Goal: Task Accomplishment & Management: Manage account settings

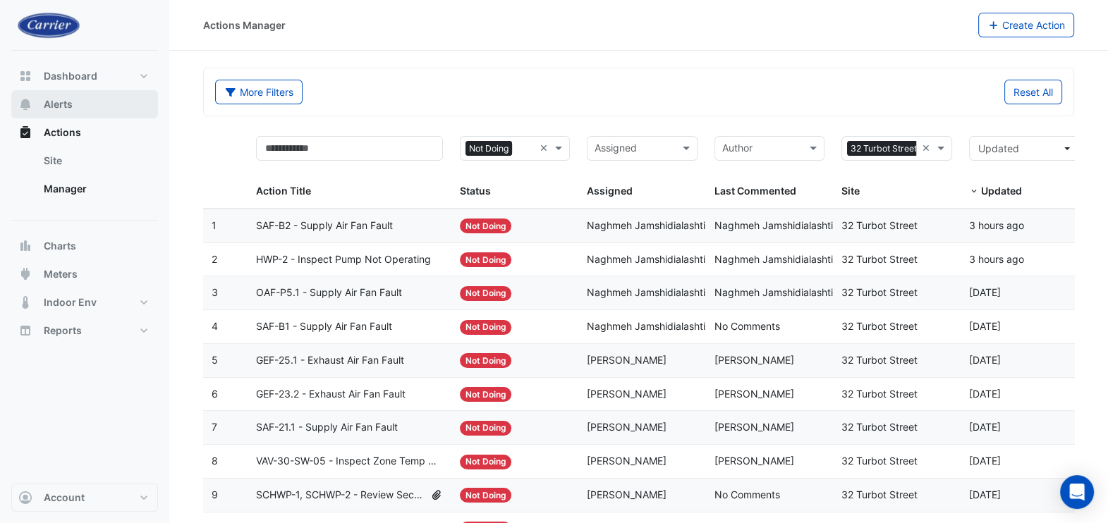
click at [63, 112] on button "Alerts" at bounding box center [84, 104] width 147 height 28
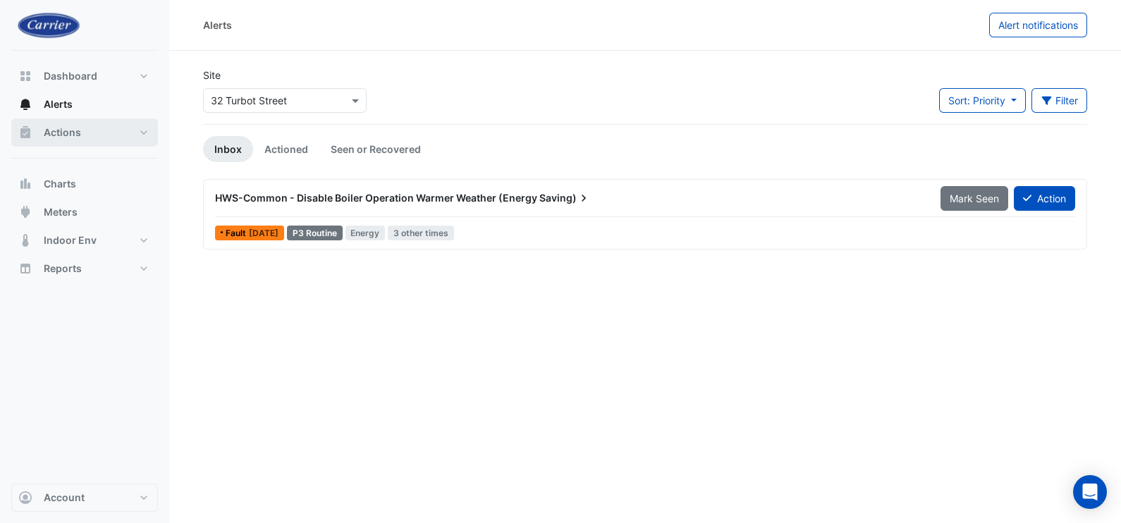
click at [99, 136] on button "Actions" at bounding box center [84, 132] width 147 height 28
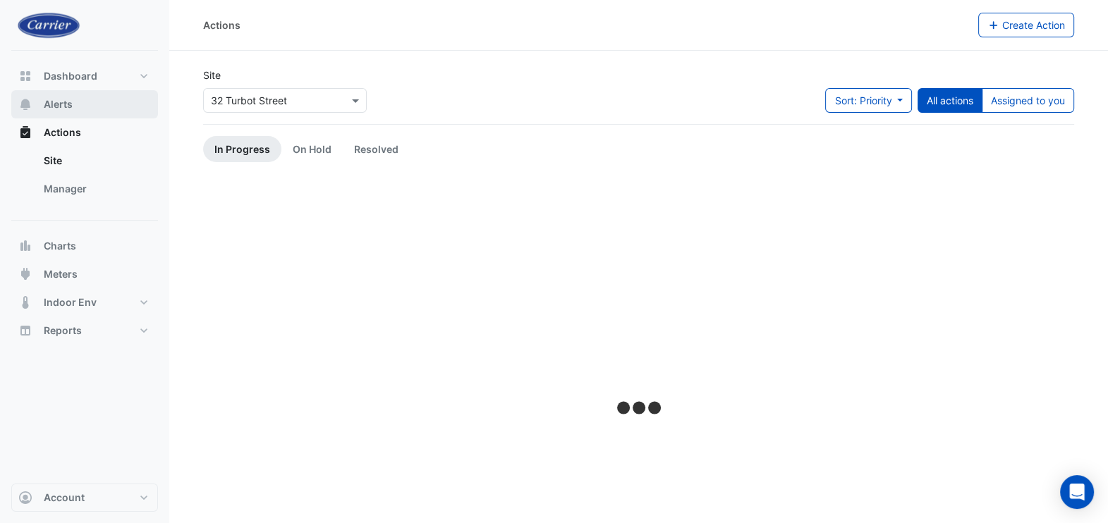
click at [76, 107] on button "Alerts" at bounding box center [84, 104] width 147 height 28
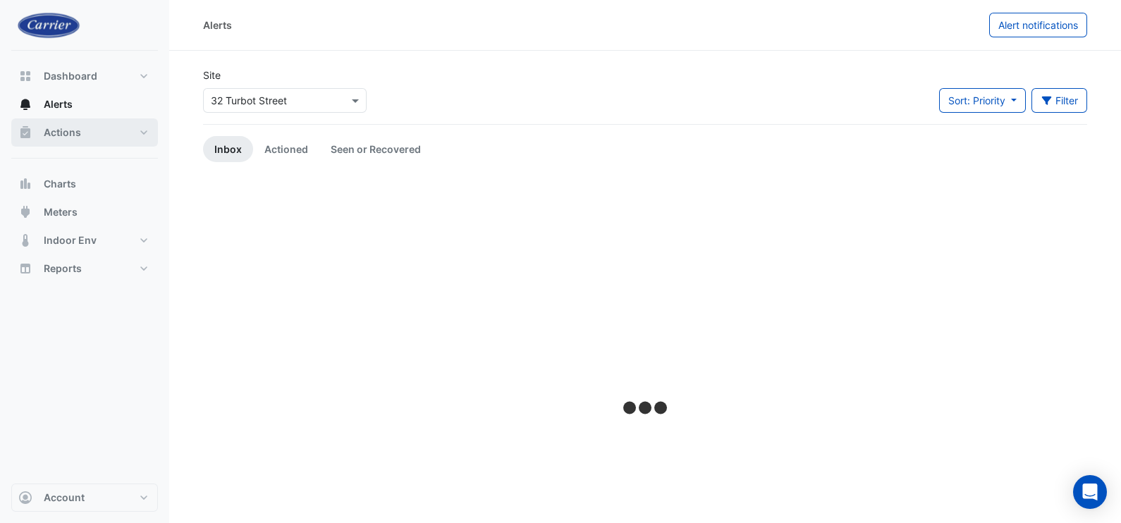
click at [108, 130] on button "Actions" at bounding box center [84, 132] width 147 height 28
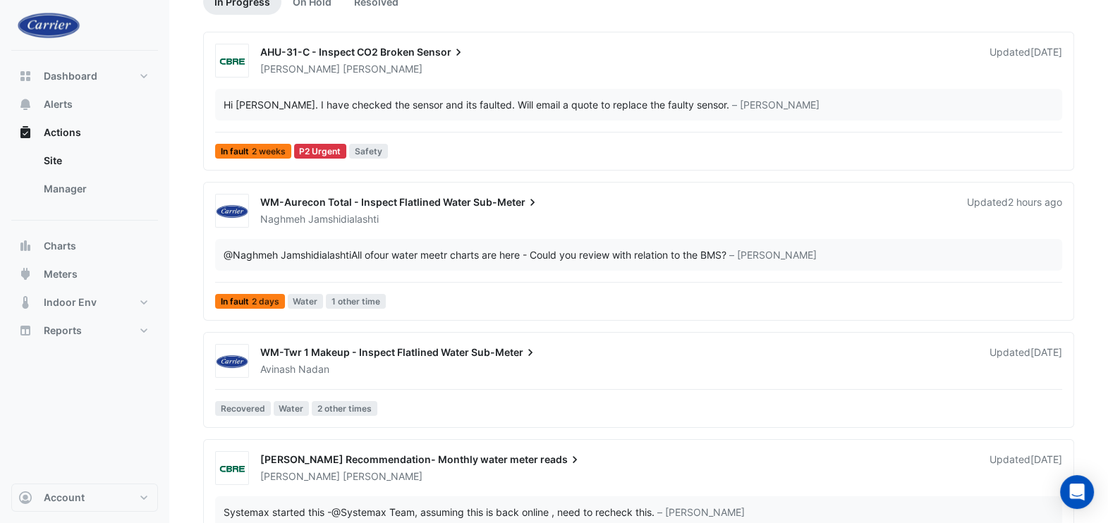
scroll to position [173, 0]
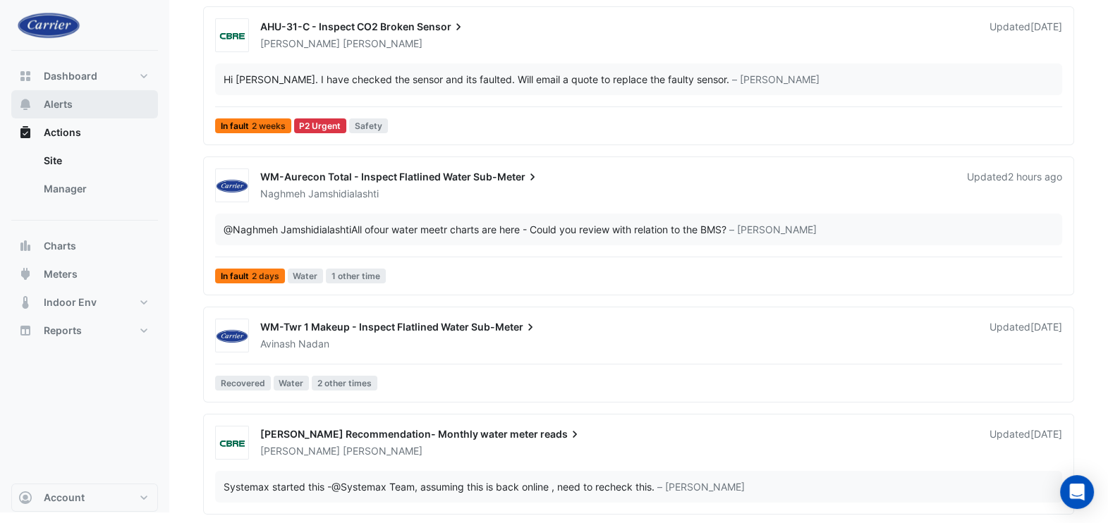
click at [60, 101] on span "Alerts" at bounding box center [58, 104] width 29 height 14
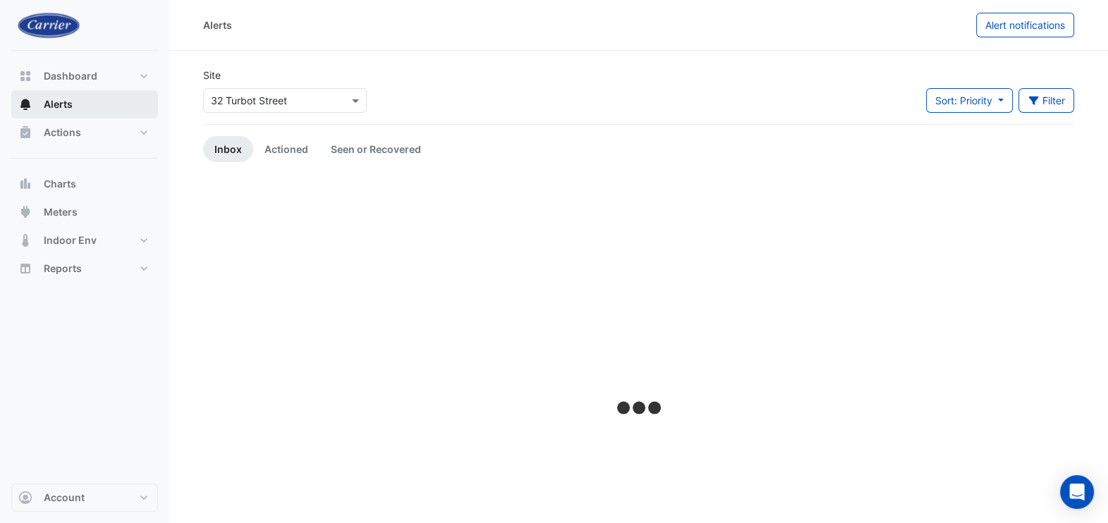
click at [43, 98] on button "Alerts" at bounding box center [84, 104] width 147 height 28
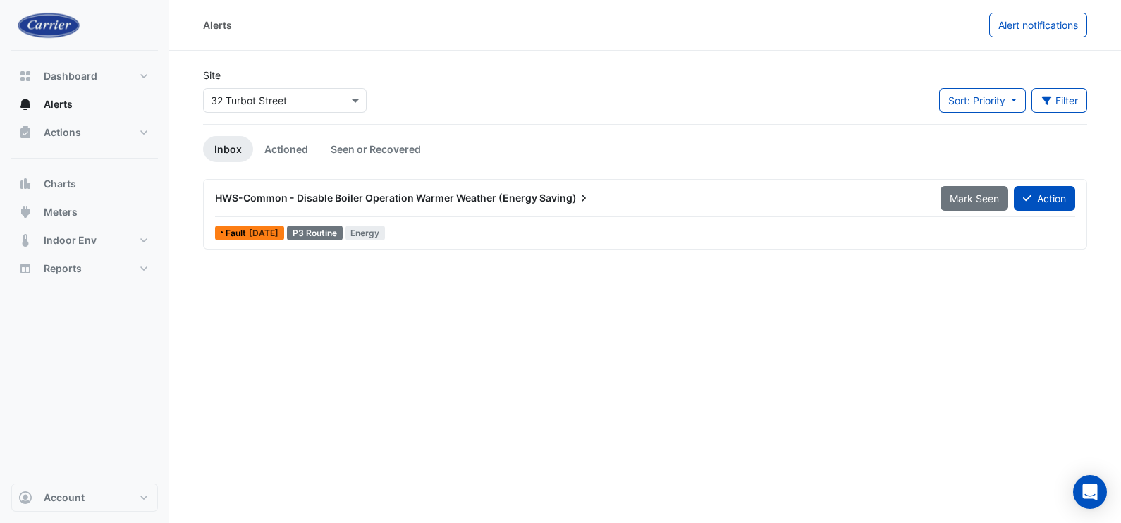
click at [351, 195] on span "HWS-Common - Disable Boiler Operation Warmer Weather (Energy" at bounding box center [376, 198] width 322 height 12
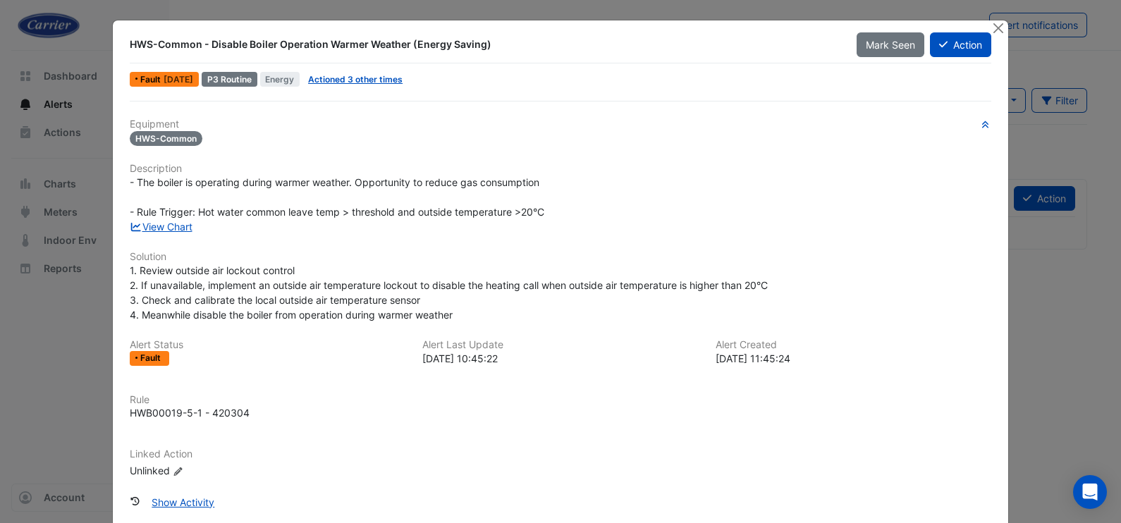
drag, startPoint x: 486, startPoint y: 43, endPoint x: 123, endPoint y: 47, distance: 362.5
click at [130, 47] on div "HWS-Common - Disable Boiler Operation Warmer Weather (Energy Saving)" at bounding box center [485, 44] width 710 height 14
copy div "HWS-Common - Disable Boiler Operation Warmer Weather (Energy Saving)"
drag, startPoint x: 73, startPoint y: 324, endPoint x: 92, endPoint y: 318, distance: 20.1
click at [74, 324] on ngb-modal-window "HWS-Common - Disable Boiler Operation Warmer Weather (Energy Saving) Mark Seen …" at bounding box center [560, 261] width 1121 height 523
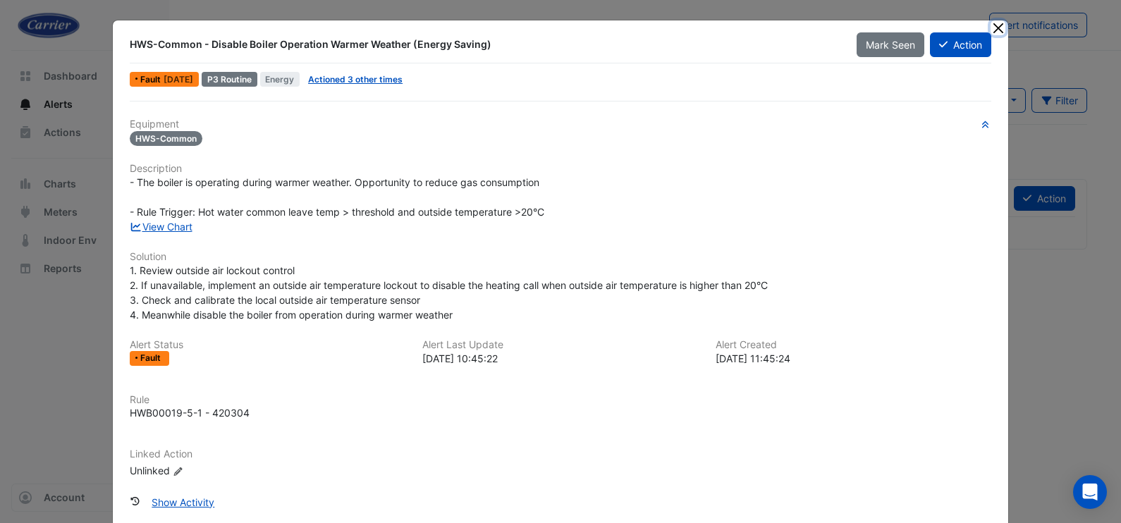
drag, startPoint x: 994, startPoint y: 28, endPoint x: 914, endPoint y: 56, distance: 85.0
click at [994, 28] on button "Close" at bounding box center [998, 27] width 15 height 15
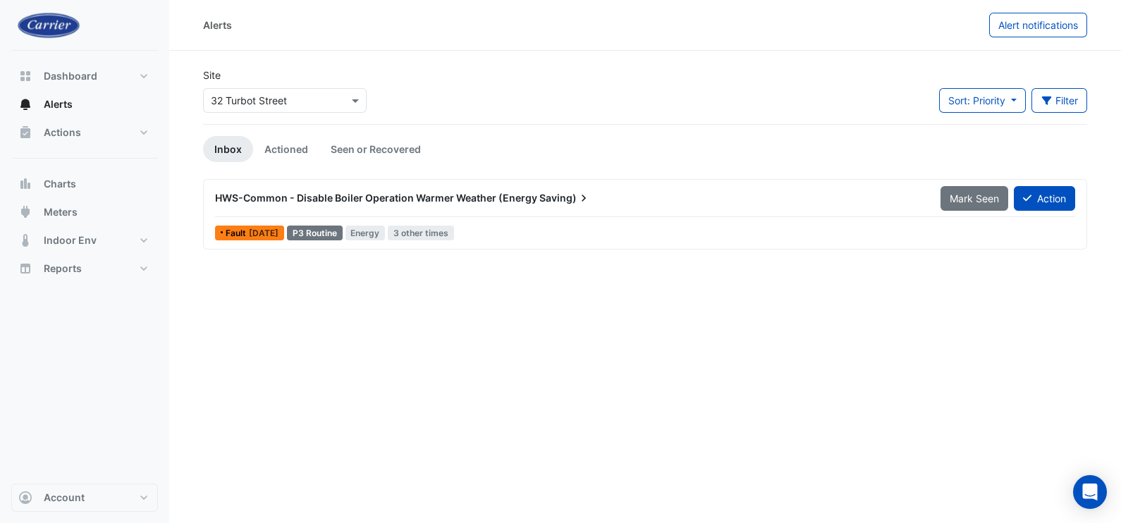
click at [329, 188] on div "HWS-Common - Disable Boiler Operation Warmer Weather (Energy Saving)" at bounding box center [570, 197] width 726 height 25
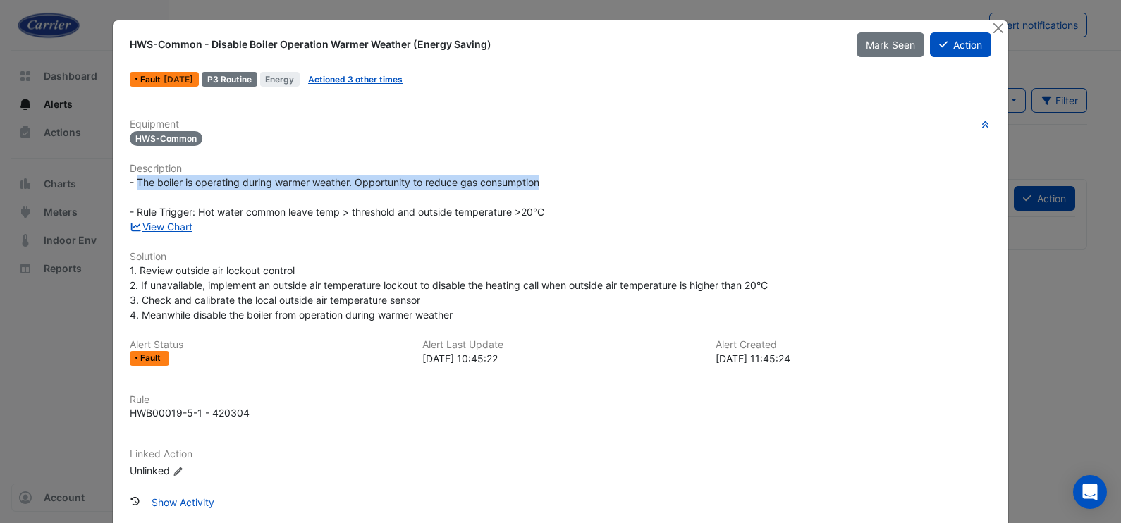
drag, startPoint x: 544, startPoint y: 180, endPoint x: 130, endPoint y: 186, distance: 414.0
click at [130, 186] on div "- The boiler is operating during warmer weather. Opportunity to reduce gas cons…" at bounding box center [561, 197] width 862 height 44
copy span "The boiler is operating during warmer weather. Opportunity to reduce gas consum…"
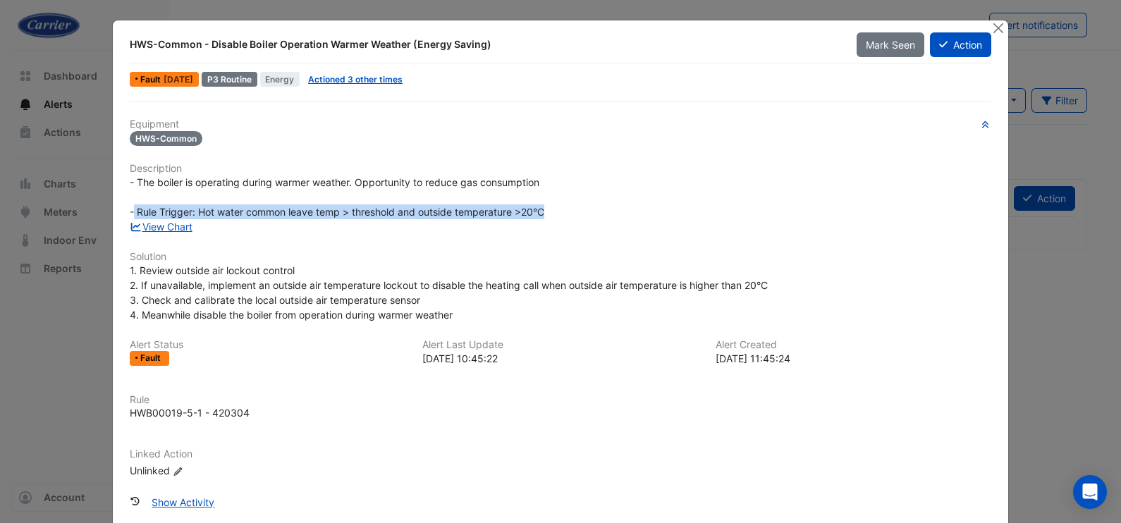
drag, startPoint x: 547, startPoint y: 208, endPoint x: 130, endPoint y: 212, distance: 416.8
click at [130, 212] on div "- The boiler is operating during warmer weather. Opportunity to reduce gas cons…" at bounding box center [561, 197] width 862 height 44
copy span "Rule Trigger: Hot water common leave temp > threshold and outside temperature >…"
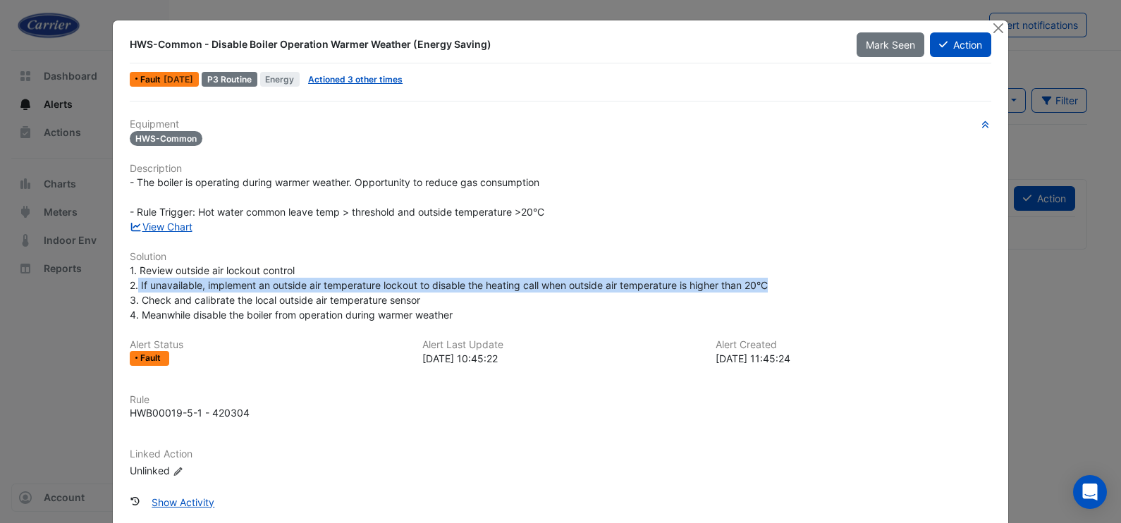
drag, startPoint x: 132, startPoint y: 286, endPoint x: 769, endPoint y: 285, distance: 636.9
click at [769, 285] on div "1. Review outside air lockout control 2. If unavailable, implement an outside a…" at bounding box center [561, 292] width 862 height 59
copy span "If unavailable, implement an outside air temperature lockout to disable the hea…"
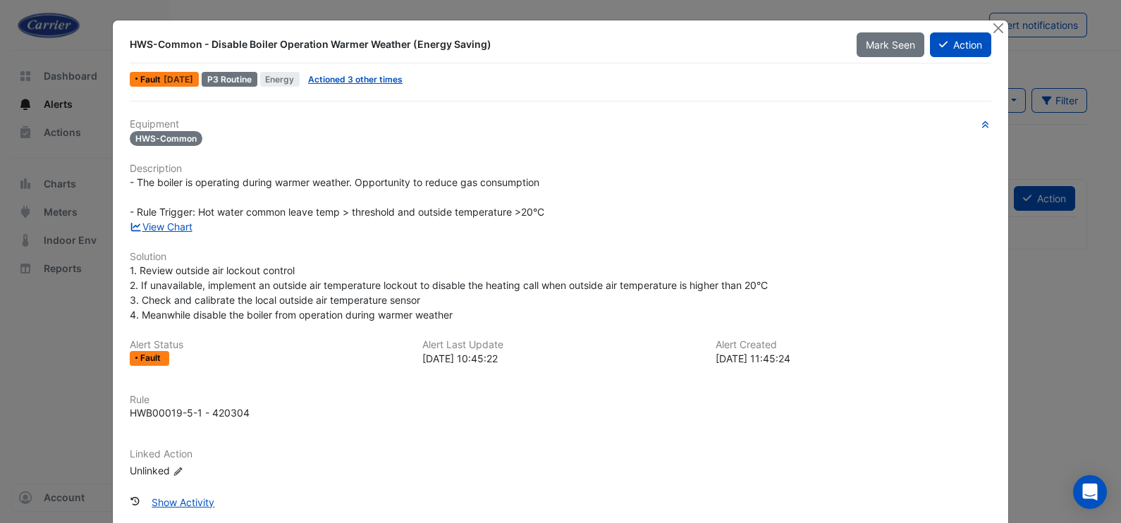
click at [288, 409] on div "HWB00019-5-1 - 420304" at bounding box center [561, 413] width 862 height 15
click at [159, 223] on link "View Chart" at bounding box center [161, 227] width 63 height 12
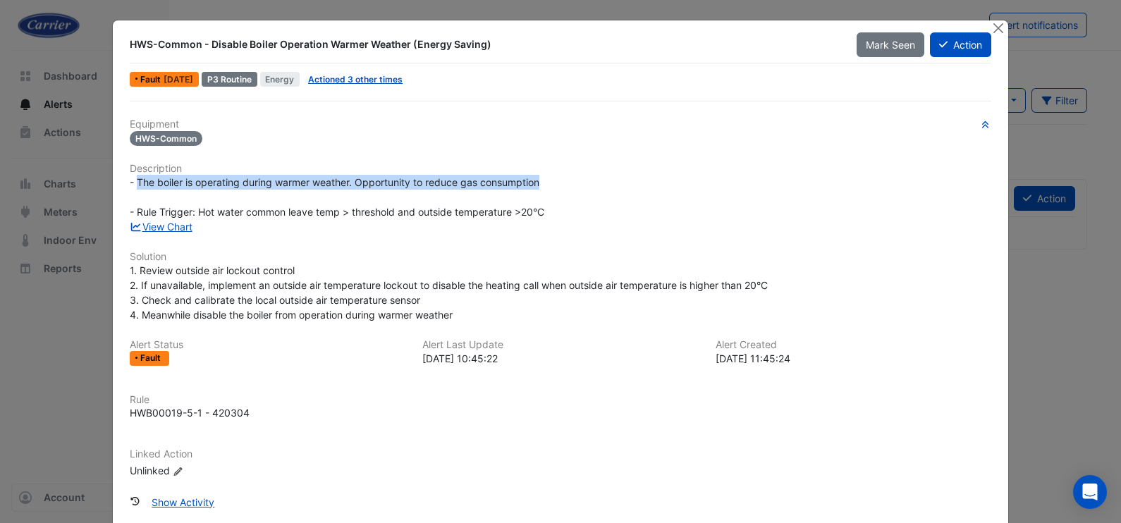
drag, startPoint x: 132, startPoint y: 185, endPoint x: 537, endPoint y: 183, distance: 404.8
click at [537, 183] on div "- The boiler is operating during warmer weather. Opportunity to reduce gas cons…" at bounding box center [561, 197] width 862 height 44
copy span "The boiler is operating during warmer weather. Opportunity to reduce gas consum…"
click at [994, 28] on button "Close" at bounding box center [998, 27] width 15 height 15
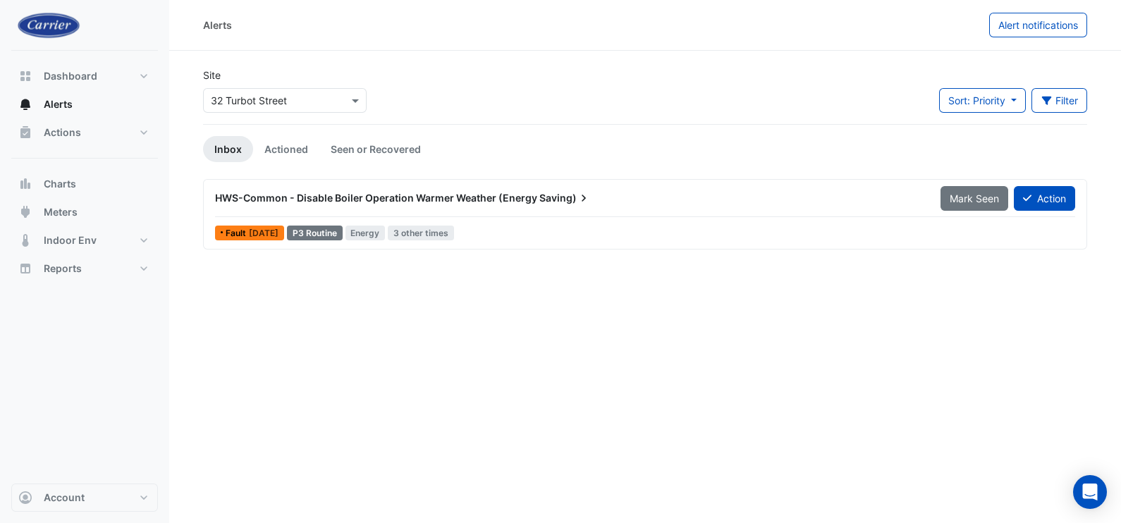
click at [542, 199] on span "Saving)" at bounding box center [565, 198] width 51 height 14
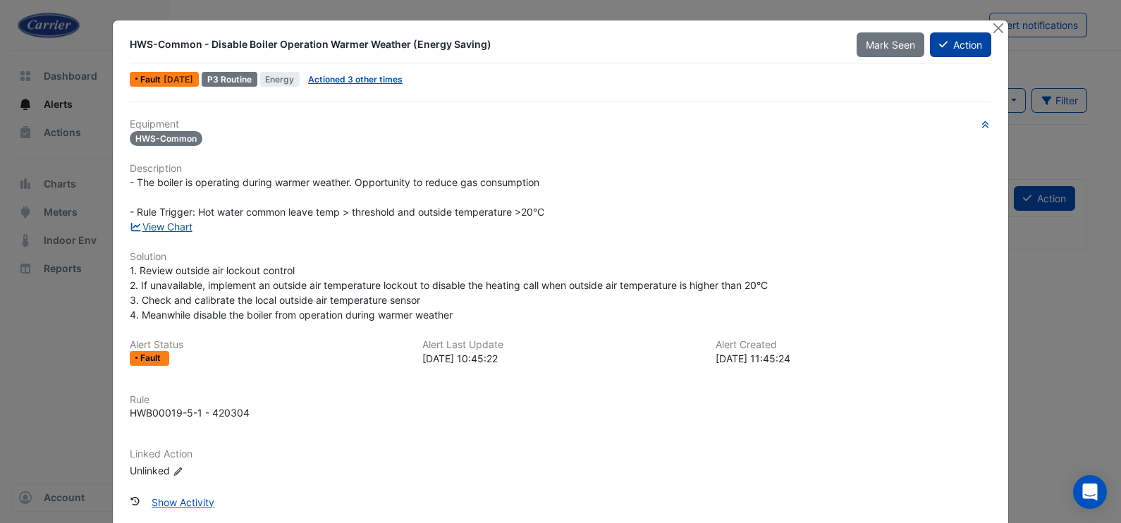
click at [951, 45] on button "Action" at bounding box center [960, 44] width 61 height 25
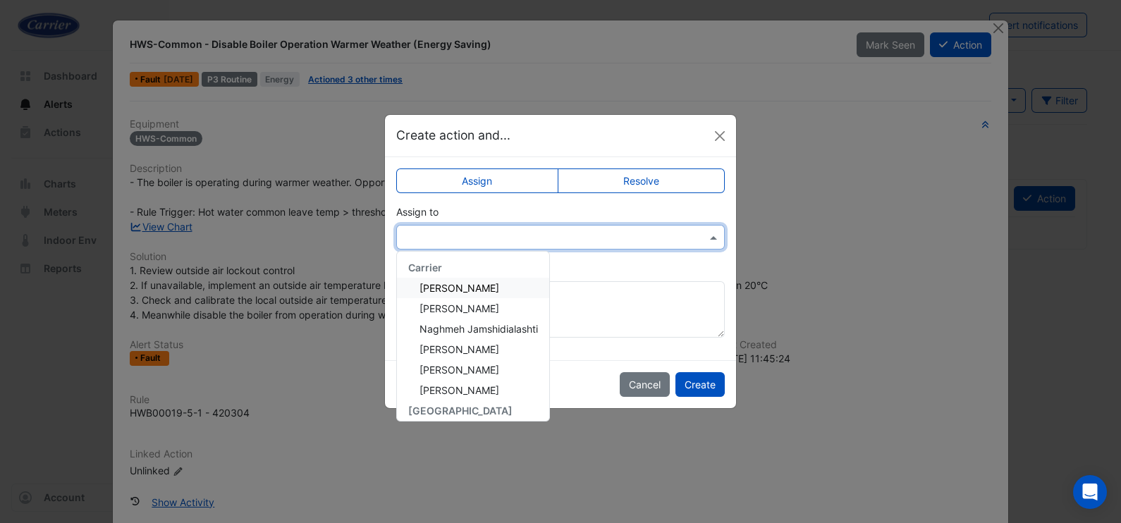
click at [603, 241] on input "text" at bounding box center [546, 238] width 285 height 15
click at [494, 329] on span "Naghmeh Jamshidialashti" at bounding box center [479, 329] width 118 height 12
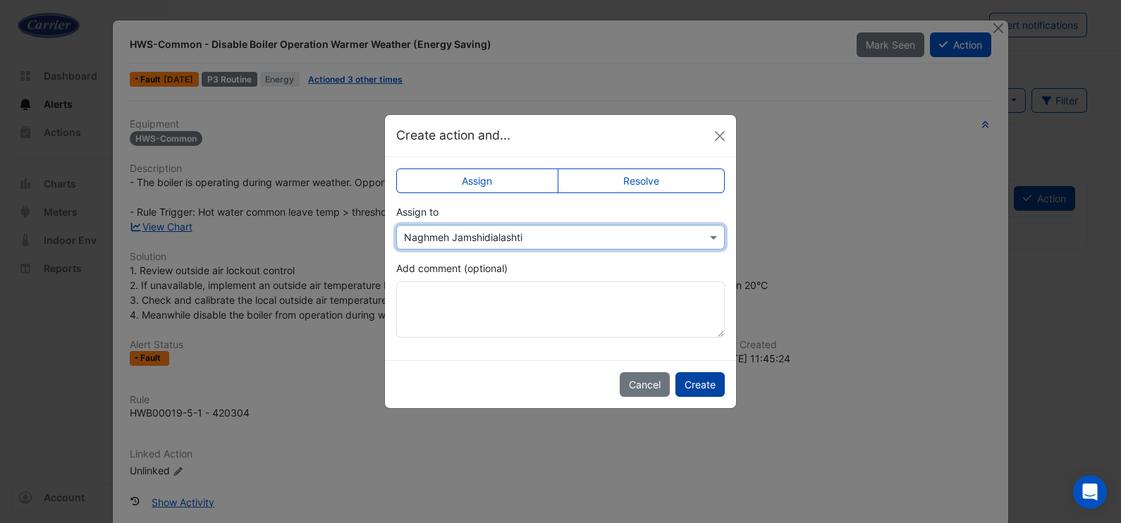
click at [696, 384] on button "Create" at bounding box center [700, 384] width 49 height 25
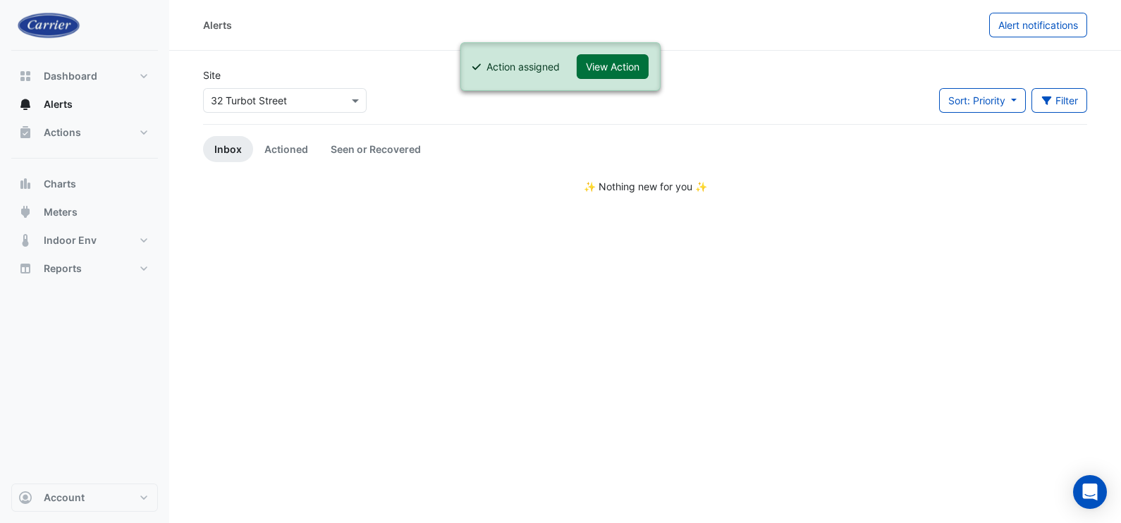
click at [616, 63] on button "View Action" at bounding box center [613, 66] width 72 height 25
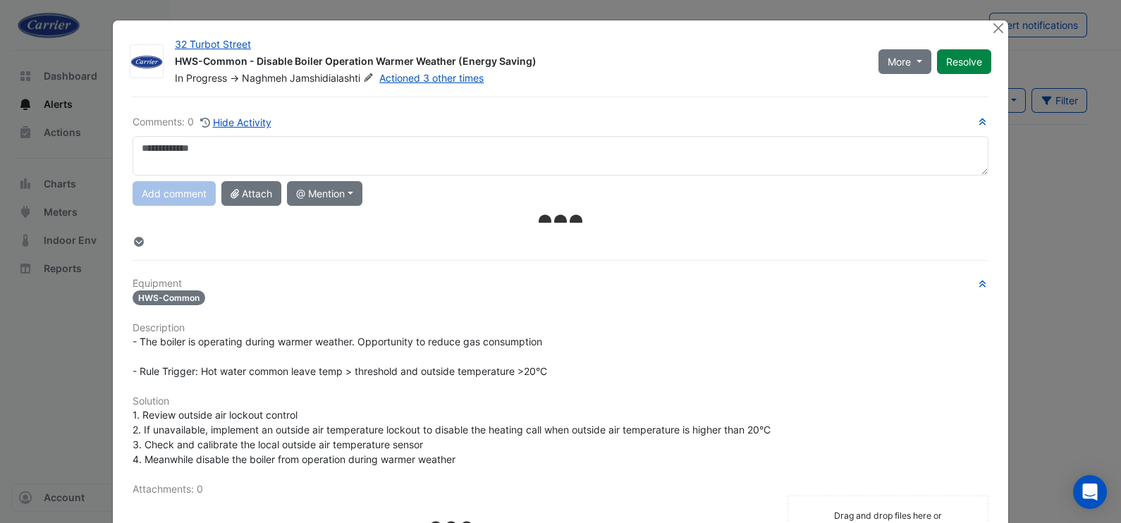
click at [337, 156] on textarea at bounding box center [561, 155] width 856 height 39
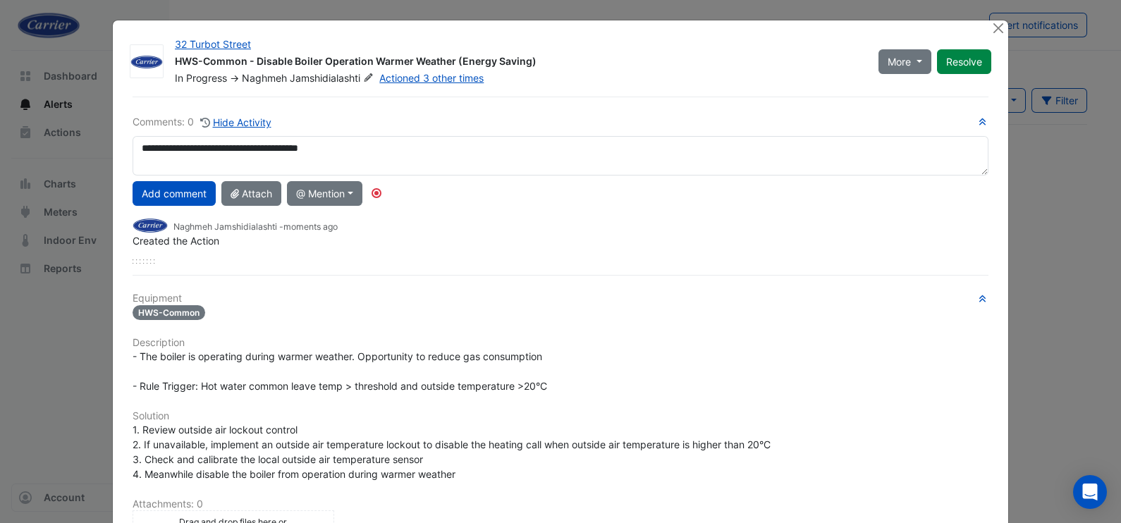
click at [200, 152] on textarea "**********" at bounding box center [561, 155] width 856 height 39
click at [501, 152] on textarea "**********" at bounding box center [561, 155] width 856 height 39
drag, startPoint x: 354, startPoint y: 150, endPoint x: 520, endPoint y: 158, distance: 166.6
click at [520, 158] on textarea "**********" at bounding box center [561, 155] width 856 height 39
type textarea "**********"
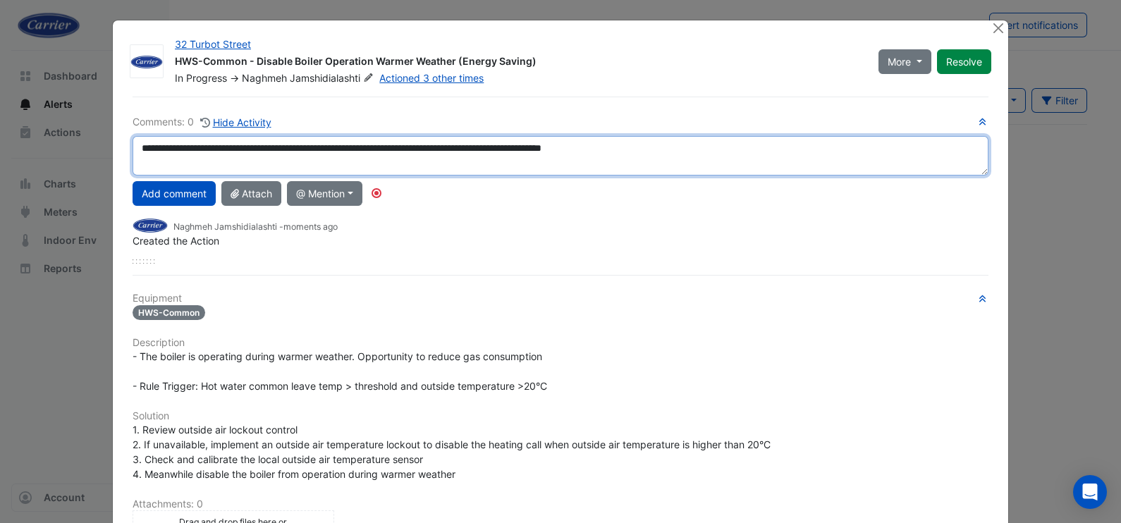
drag, startPoint x: 697, startPoint y: 153, endPoint x: 130, endPoint y: 152, distance: 567.0
click at [133, 152] on textarea "**********" at bounding box center [561, 155] width 856 height 39
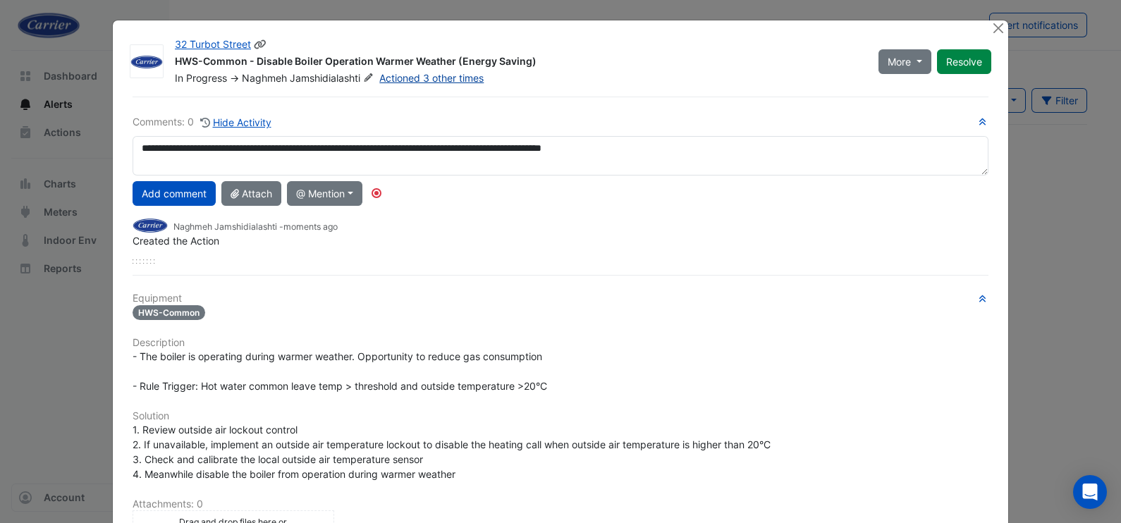
click at [416, 78] on link "Actioned 3 other times" at bounding box center [431, 78] width 104 height 12
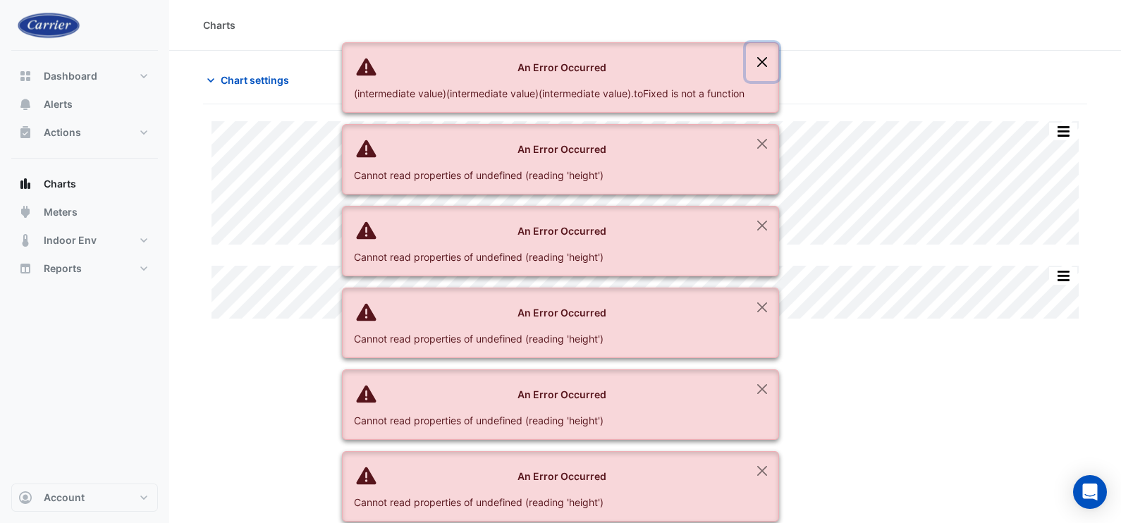
click at [765, 63] on button "Close" at bounding box center [762, 62] width 32 height 38
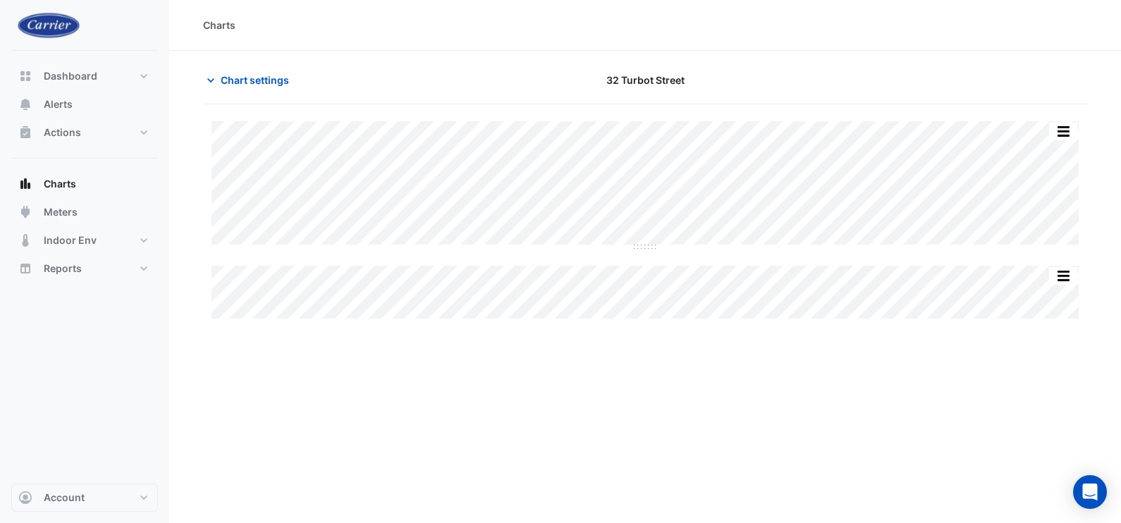
click at [740, 448] on div "Charts Chart settings [STREET_ADDRESS] Split by Equip Split All Split None Prin…" at bounding box center [645, 261] width 952 height 523
click at [1061, 131] on button "button" at bounding box center [1063, 132] width 28 height 18
click at [771, 423] on div "Charts Chart settings 32 Turbot Street Split by Equip Split All Split None Prin…" at bounding box center [645, 261] width 952 height 523
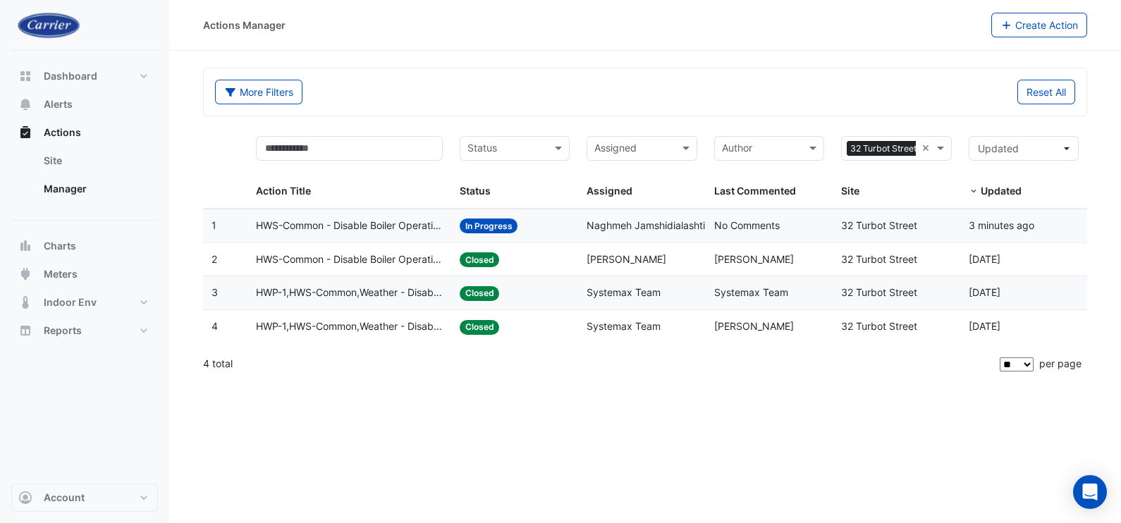
click at [640, 294] on span "Systemax Team" at bounding box center [624, 292] width 74 height 12
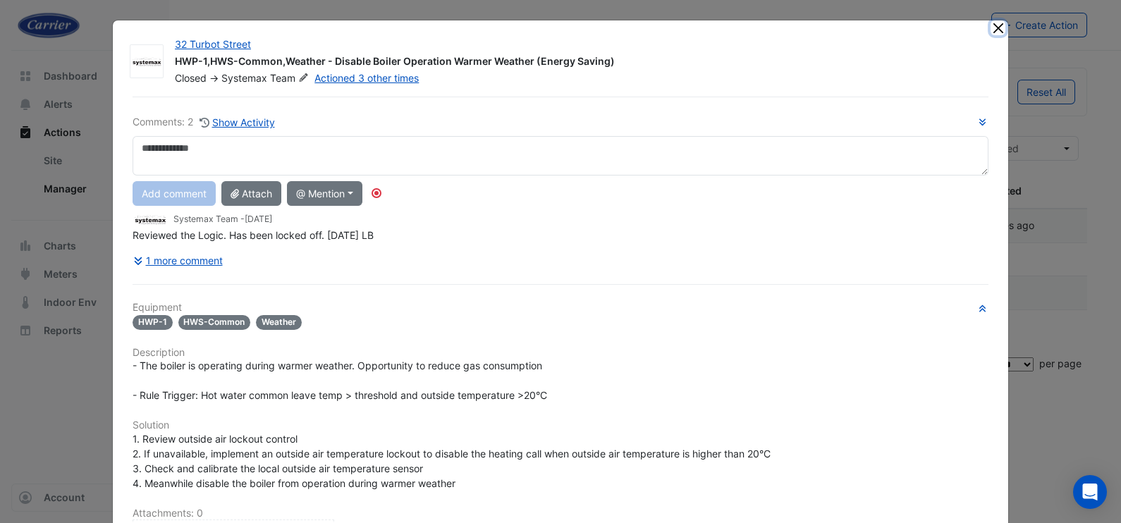
click at [991, 30] on button "Close" at bounding box center [998, 27] width 15 height 15
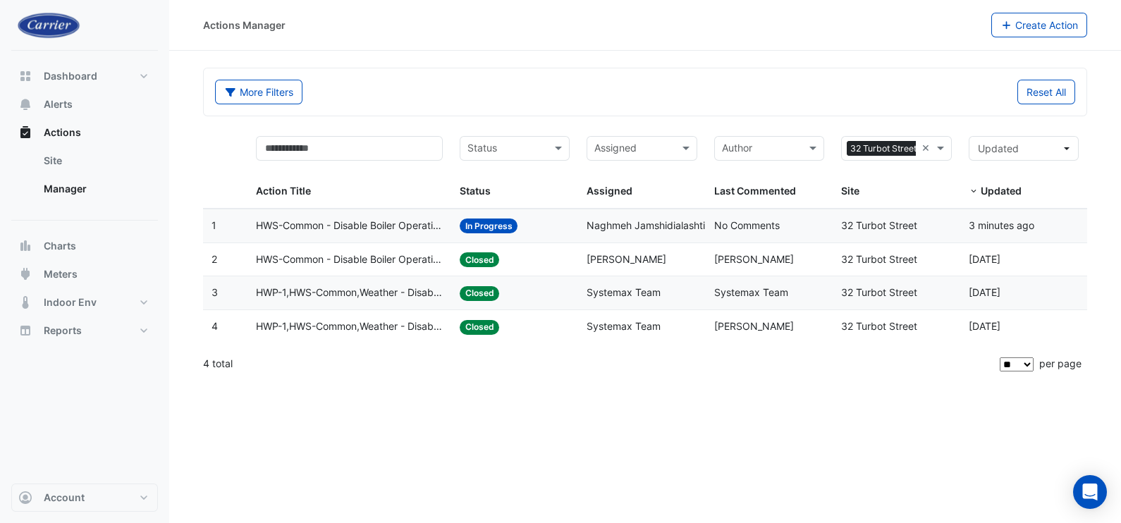
click at [455, 257] on datatable-body-cell "Status: Closed" at bounding box center [514, 259] width 127 height 33
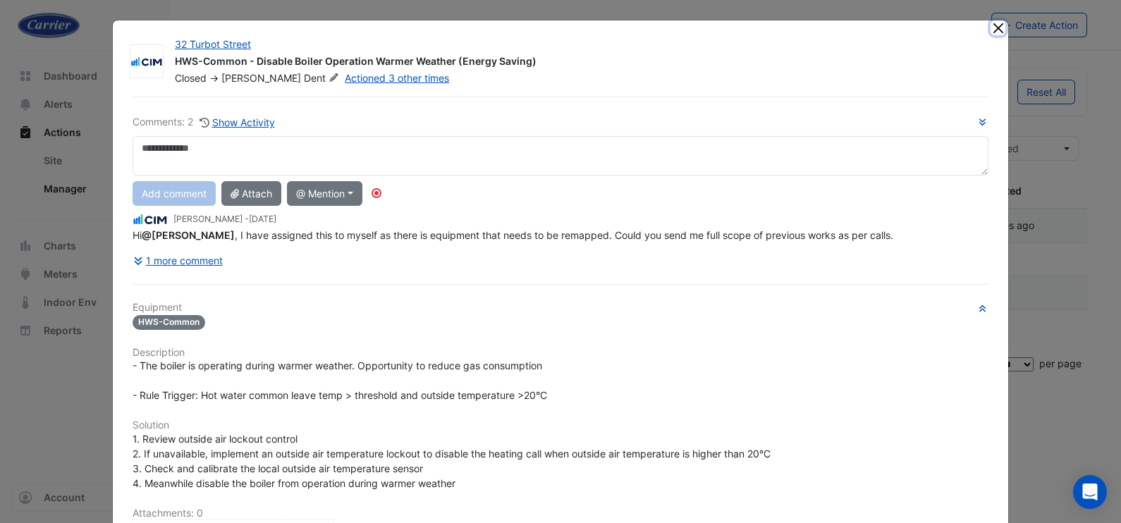
click at [994, 26] on button "Close" at bounding box center [998, 27] width 15 height 15
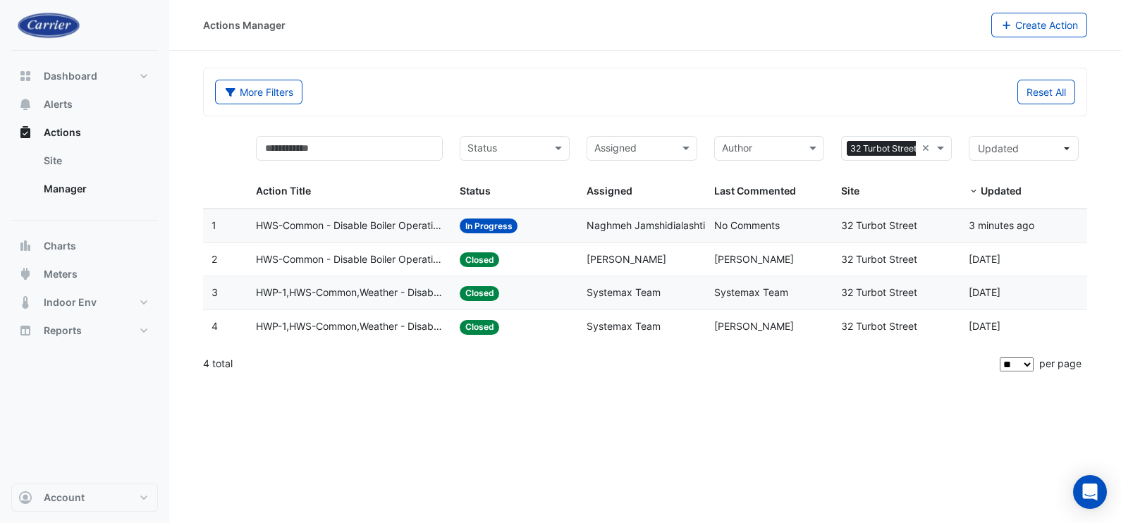
click at [425, 229] on span "HWS-Common - Disable Boiler Operation Warmer Weather (Energy Saving)" at bounding box center [349, 226] width 187 height 16
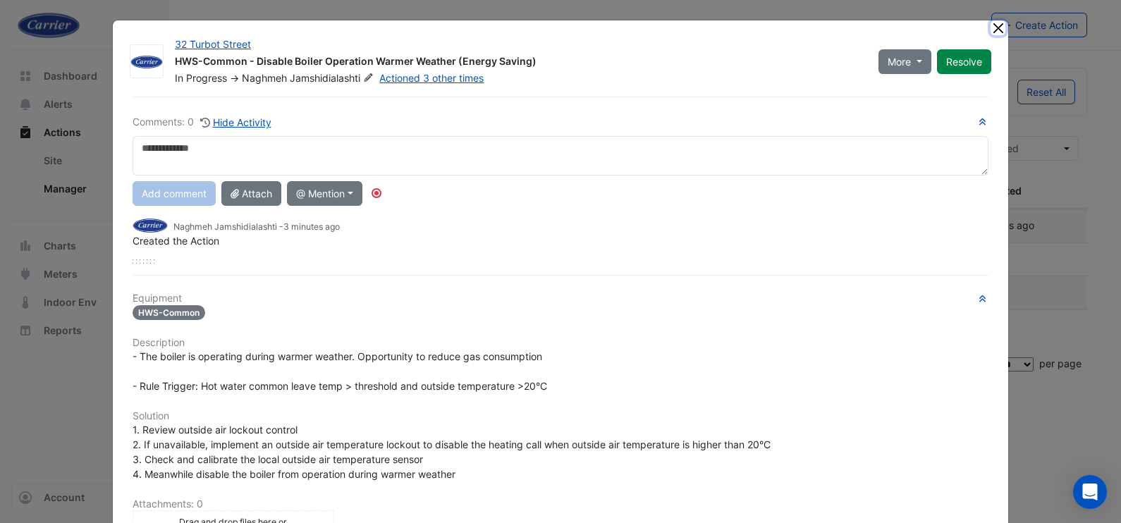
click at [991, 23] on button "Close" at bounding box center [998, 27] width 15 height 15
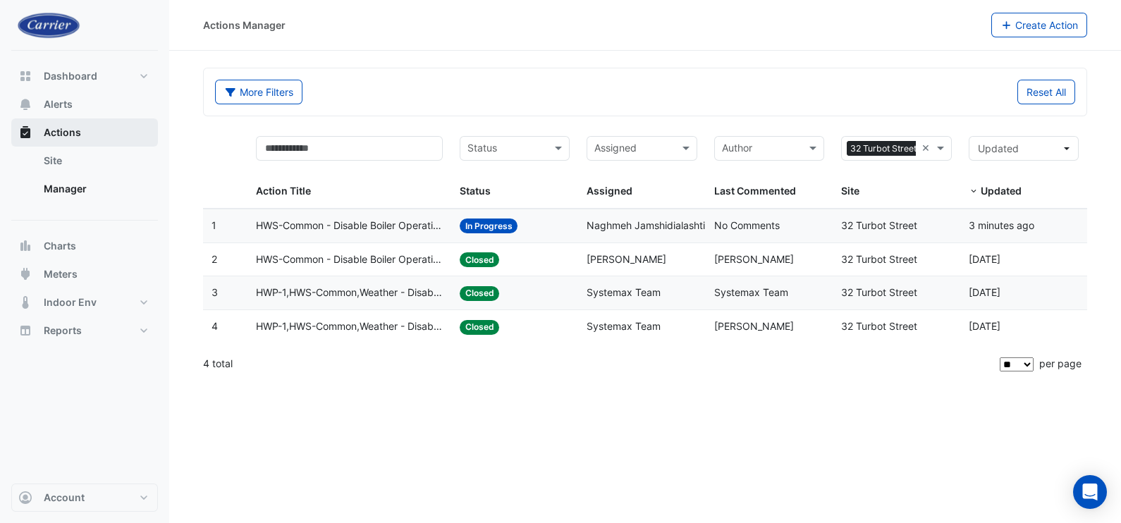
click at [70, 127] on span "Actions" at bounding box center [62, 133] width 37 height 14
click at [93, 126] on button "Actions" at bounding box center [84, 132] width 147 height 28
click at [67, 105] on span "Alerts" at bounding box center [58, 104] width 29 height 14
